Goal: Information Seeking & Learning: Compare options

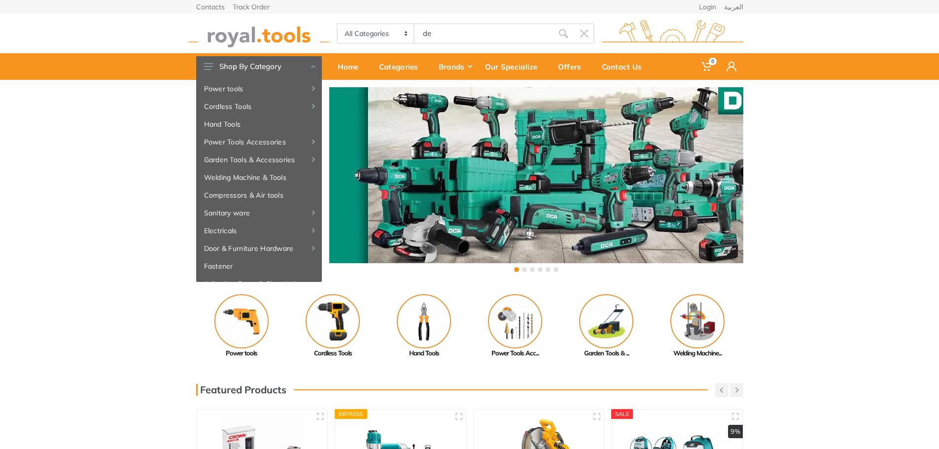
type input "dew"
type input "alt"
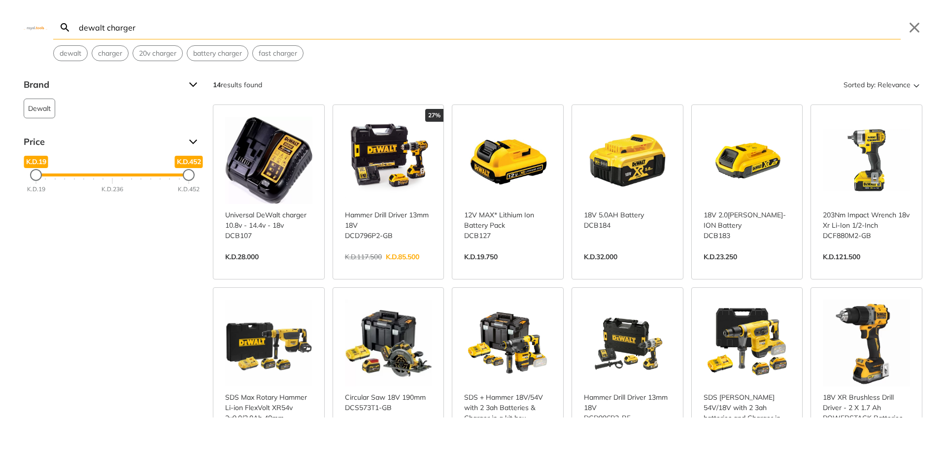
drag, startPoint x: 104, startPoint y: 25, endPoint x: 9, endPoint y: 25, distance: 95.1
click at [25, 23] on div "Search dewalt charger Submit Close dewalt charger 20v charger battery charger f…" at bounding box center [473, 30] width 946 height 61
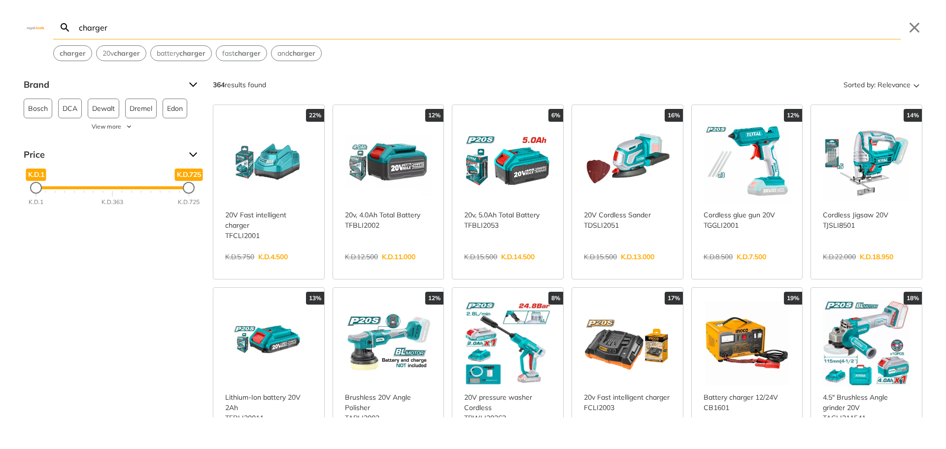
type input "charger"
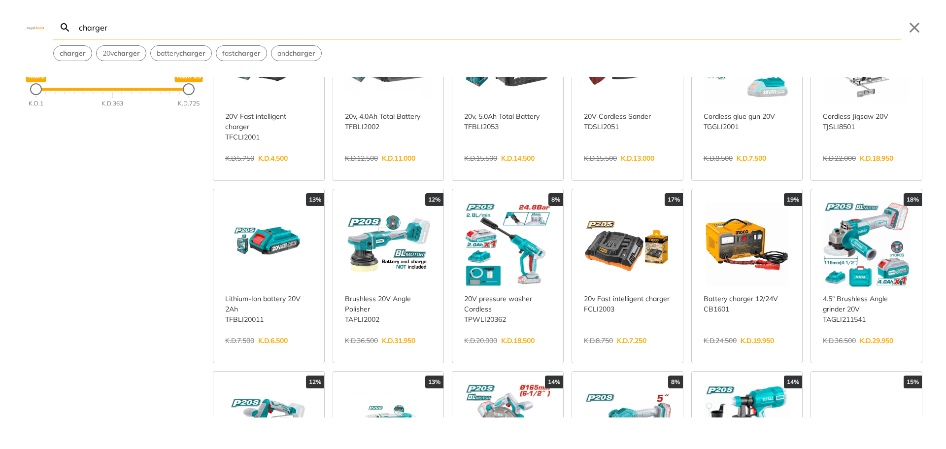
scroll to position [148, 0]
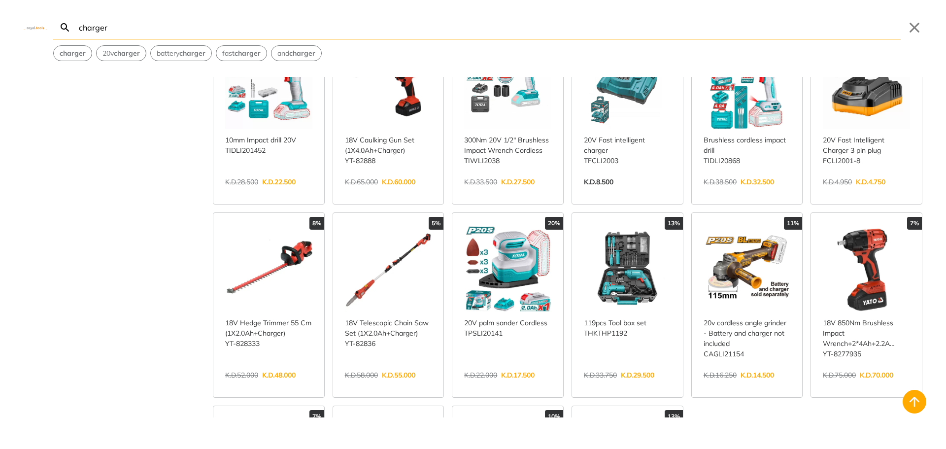
scroll to position [838, 0]
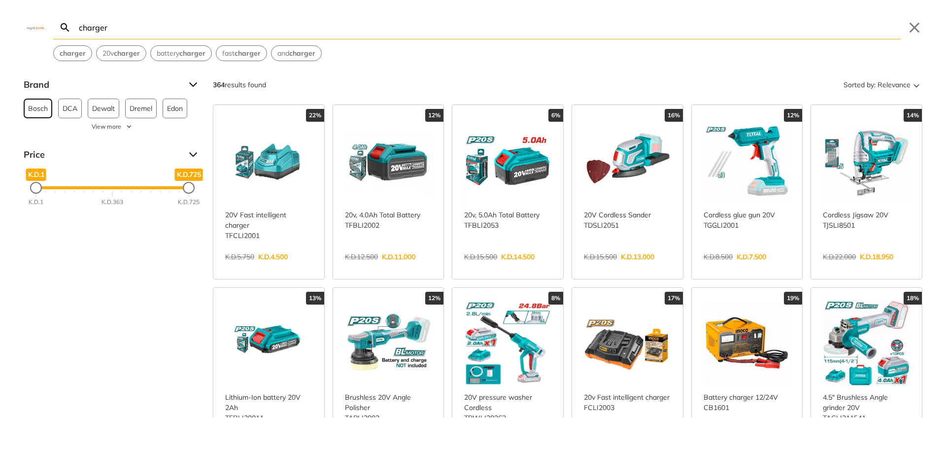
click at [35, 107] on span "Bosch" at bounding box center [38, 108] width 20 height 19
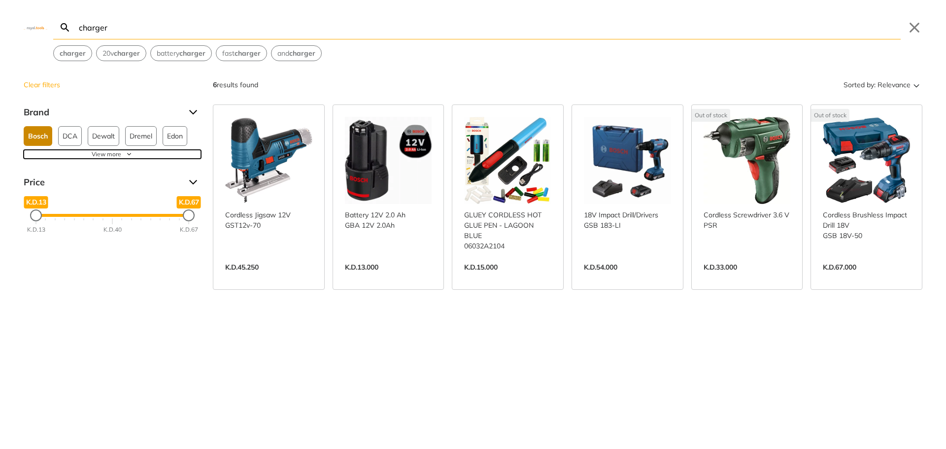
click at [118, 154] on span "View more" at bounding box center [107, 154] width 30 height 9
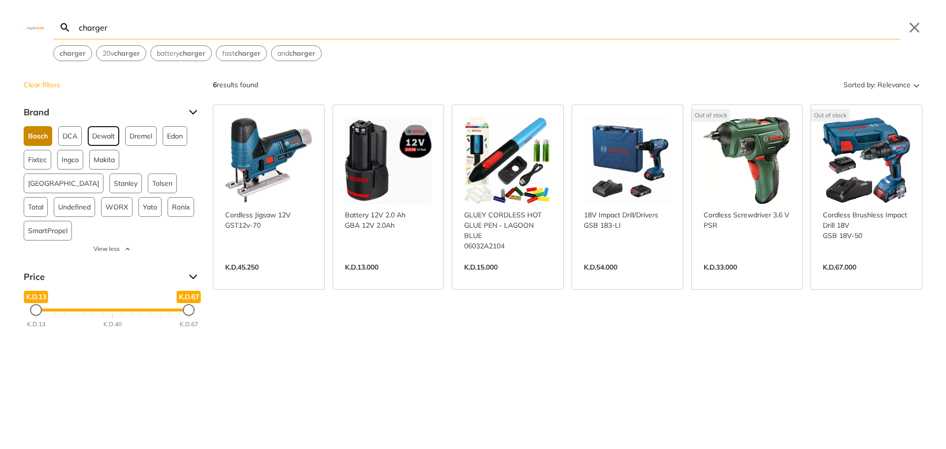
click at [110, 132] on span "Dewalt" at bounding box center [103, 136] width 23 height 19
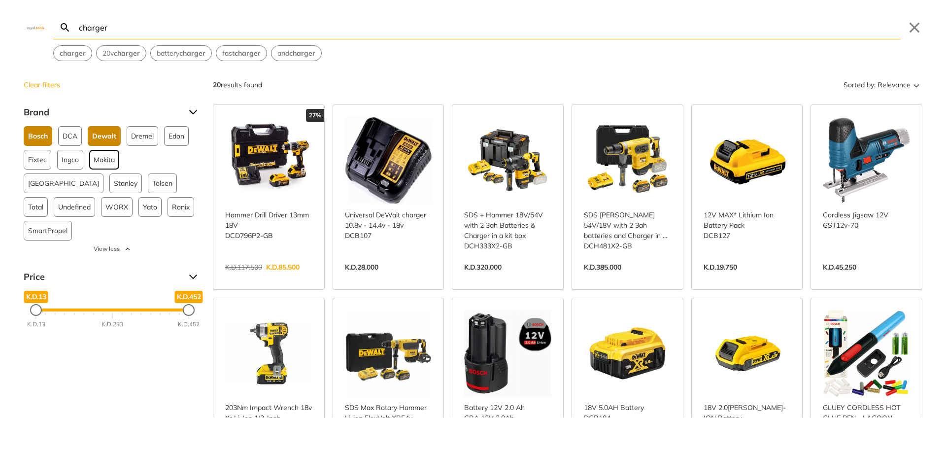
click at [105, 154] on span "Makita" at bounding box center [104, 159] width 21 height 19
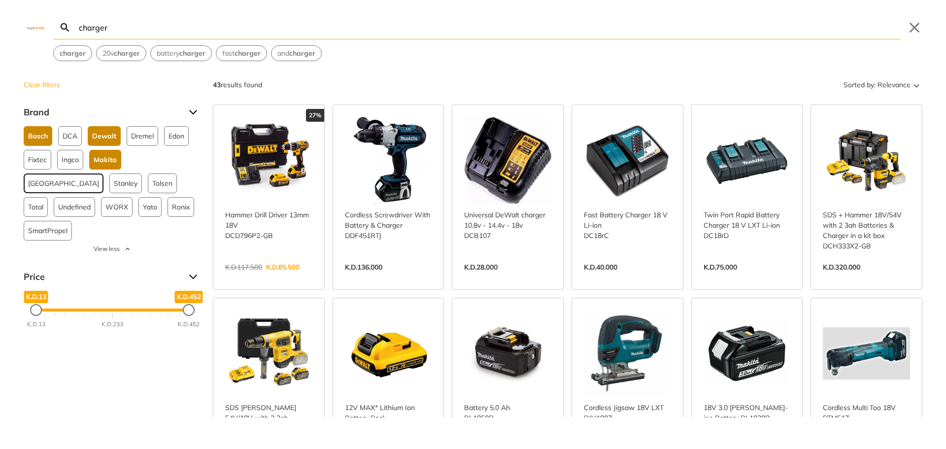
click at [99, 174] on span "[GEOGRAPHIC_DATA]" at bounding box center [63, 183] width 71 height 19
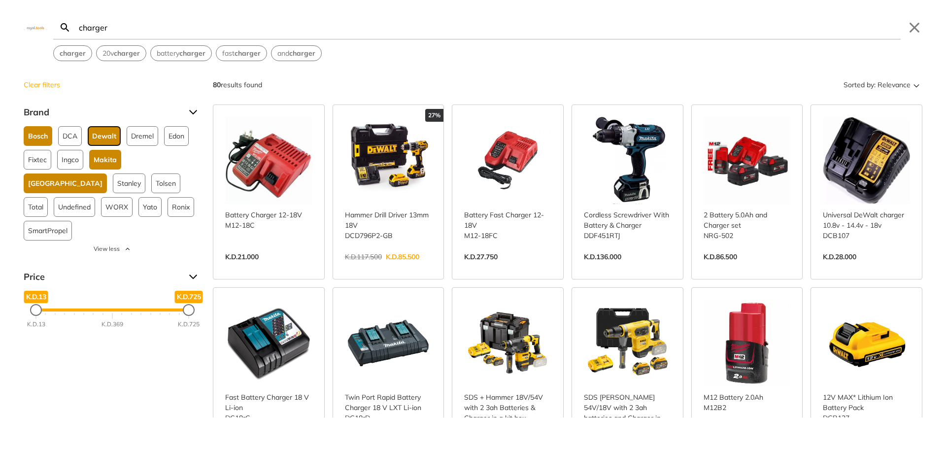
click at [107, 136] on span "Dewalt" at bounding box center [104, 136] width 24 height 19
click at [102, 157] on span "Makita" at bounding box center [105, 159] width 23 height 19
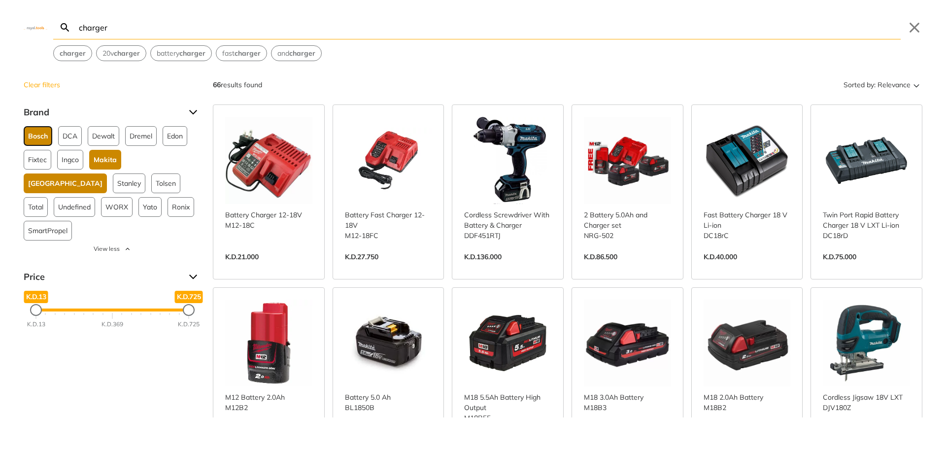
click at [40, 137] on span "Bosch" at bounding box center [38, 136] width 20 height 19
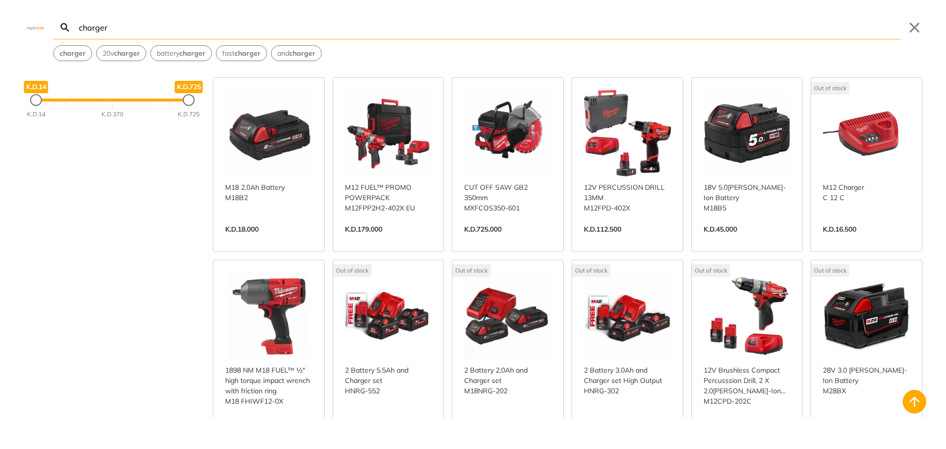
scroll to position [296, 0]
